Goal: Find specific page/section: Find specific page/section

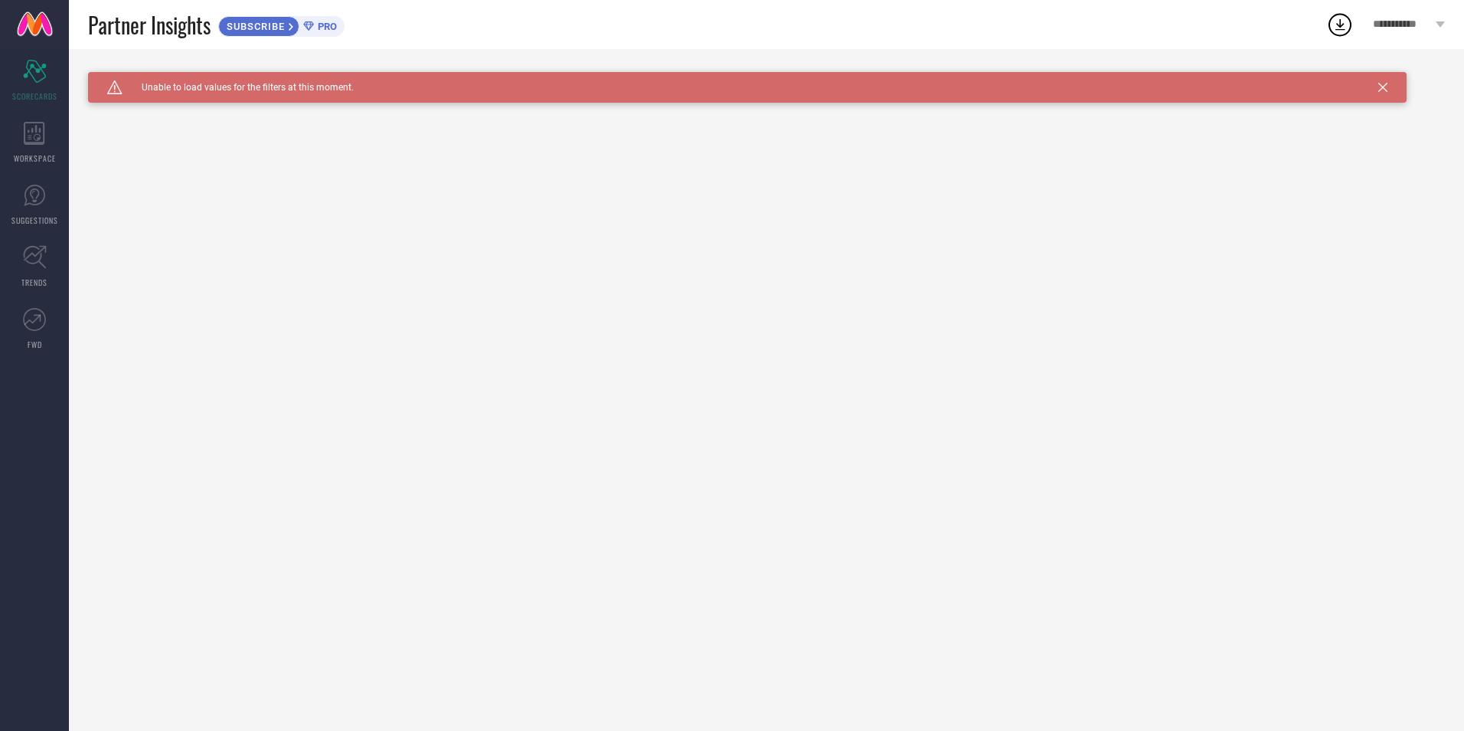
click at [1388, 93] on div "Caution Created with Sketch. Unable to load values for the filters at this mome…" at bounding box center [747, 87] width 1319 height 31
click at [21, 140] on div "WORKSPACE" at bounding box center [34, 142] width 69 height 61
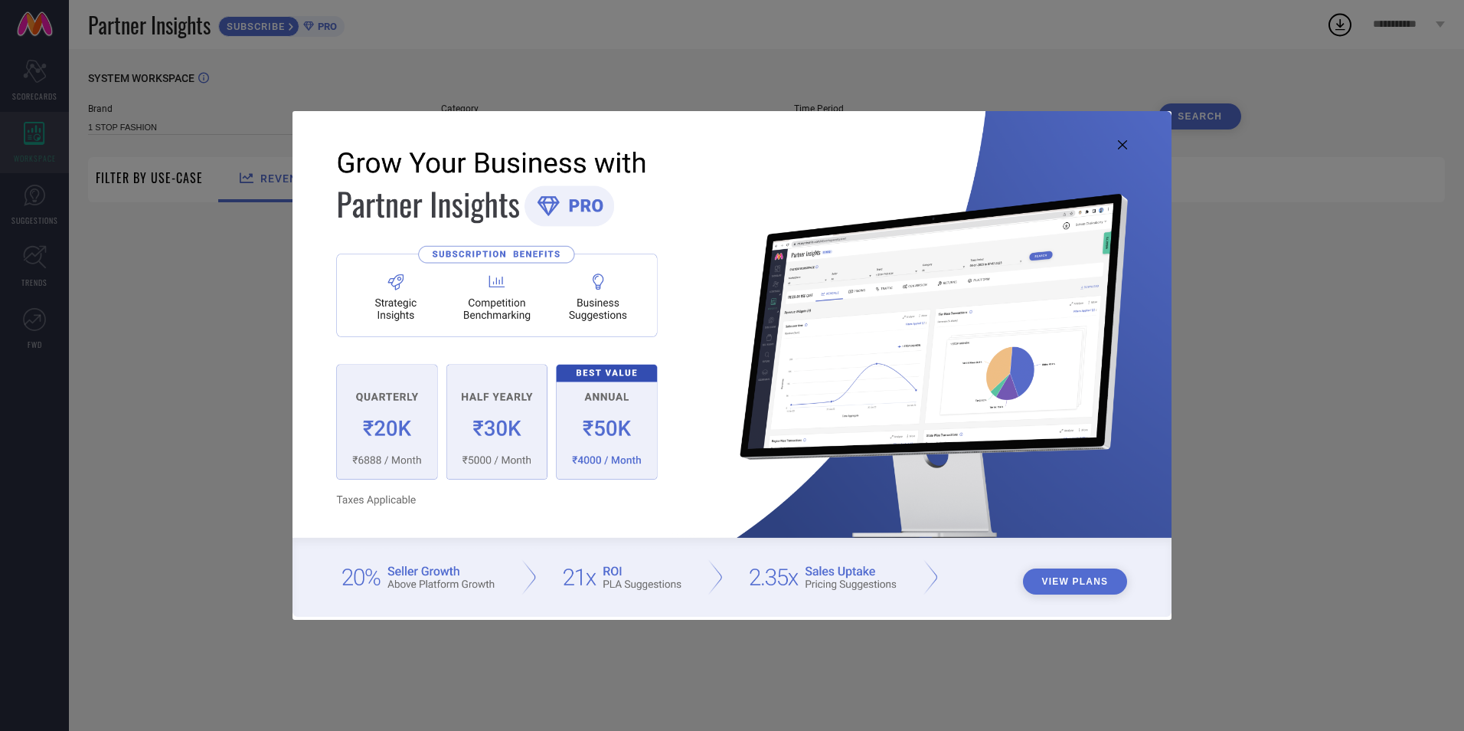
type input "1 STOP FASHION"
type input "All"
click at [1119, 149] on icon at bounding box center [1122, 144] width 9 height 9
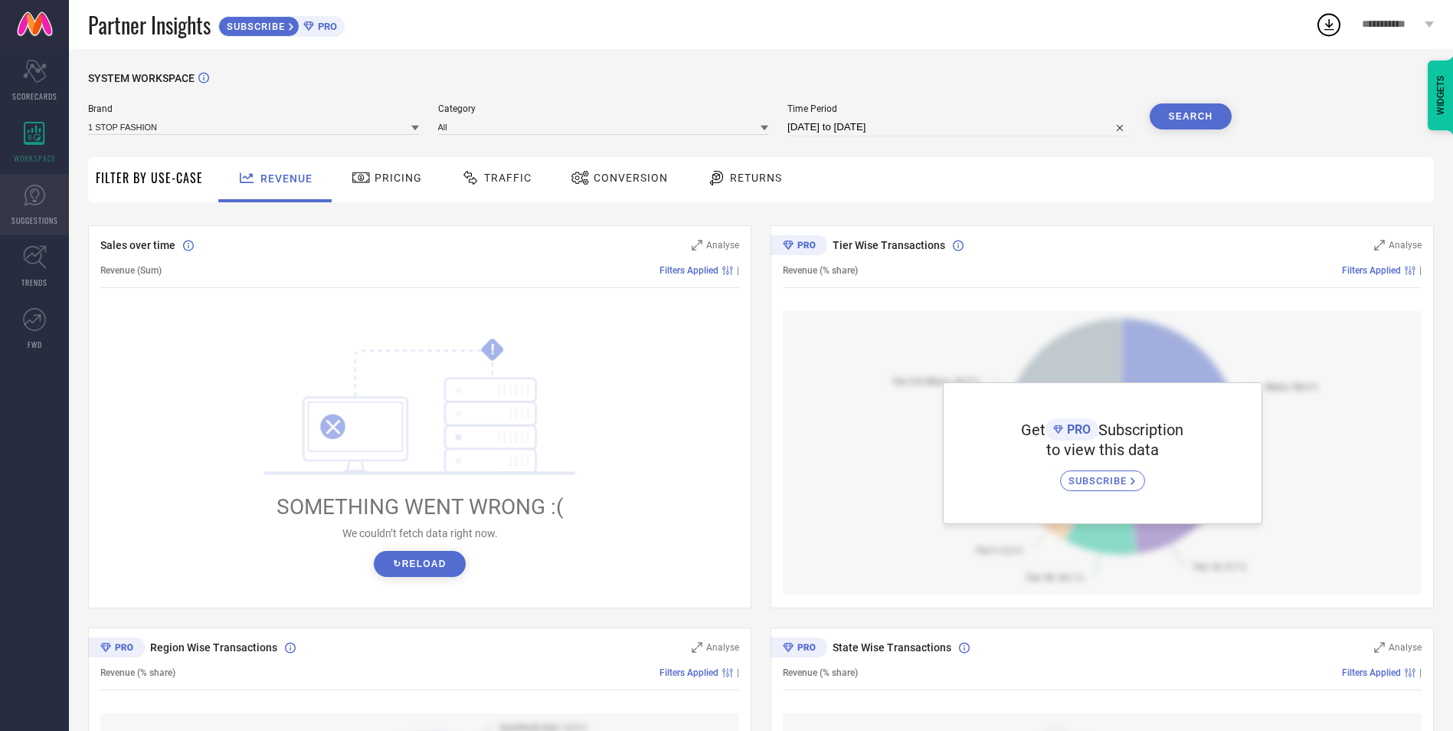
click at [40, 228] on link "SUGGESTIONS" at bounding box center [34, 204] width 69 height 61
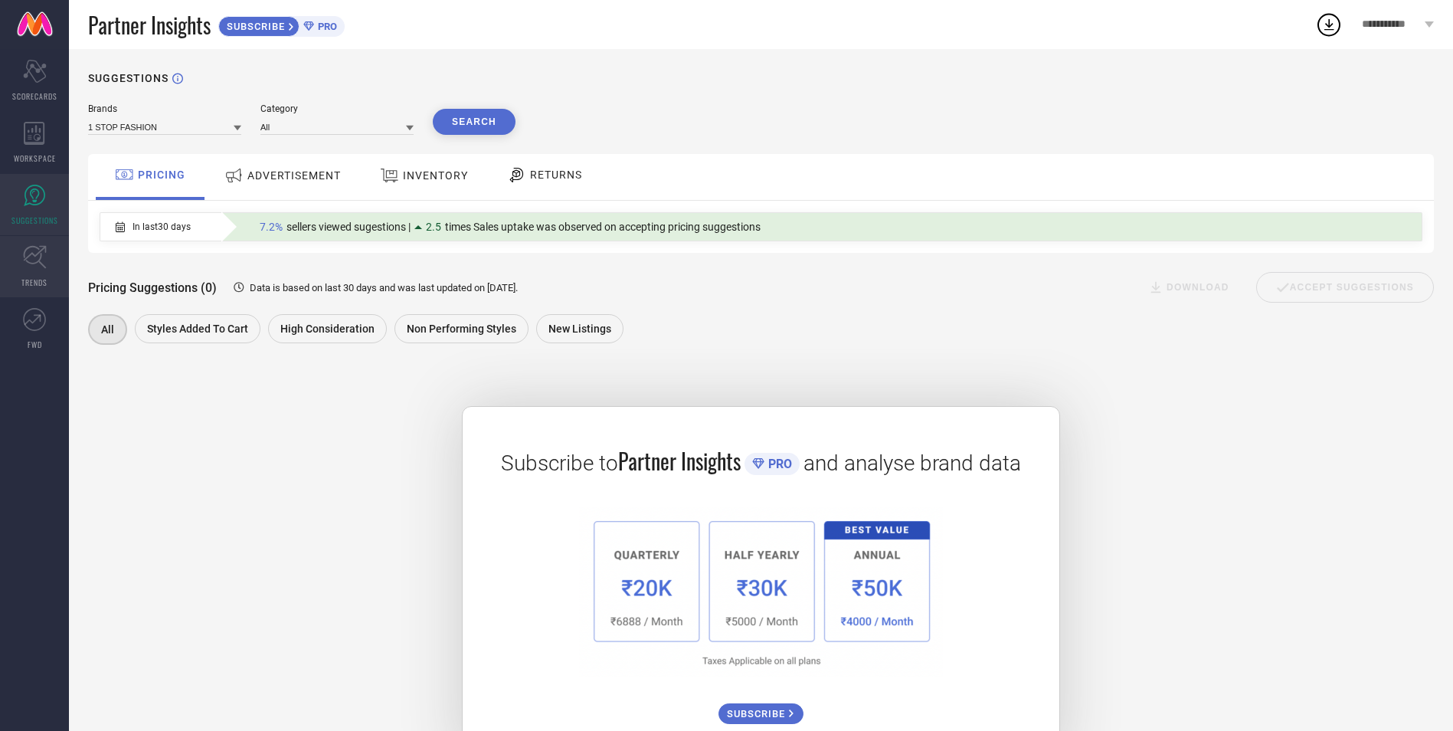
click at [34, 263] on icon at bounding box center [34, 257] width 23 height 23
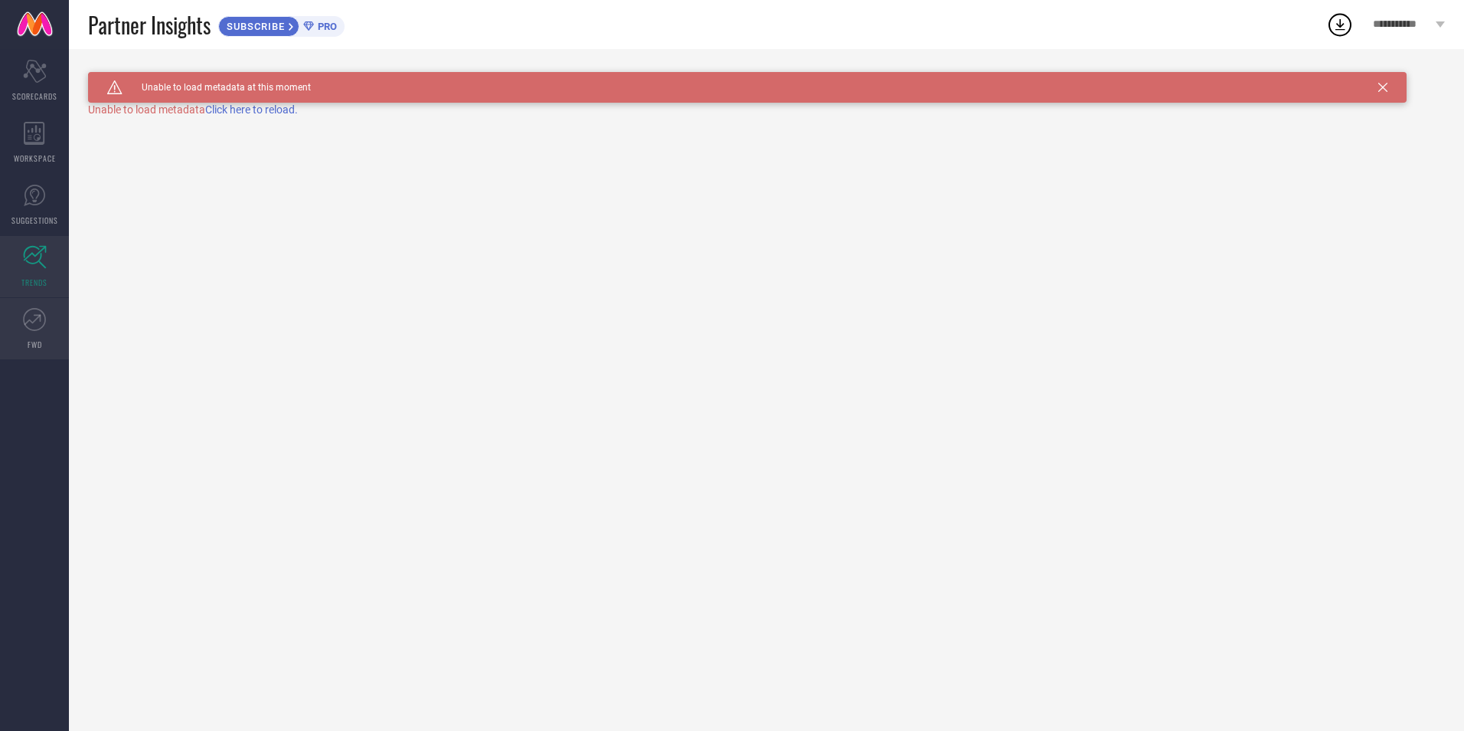
click at [44, 336] on link "FWD" at bounding box center [34, 328] width 69 height 61
